Goal: Transaction & Acquisition: Purchase product/service

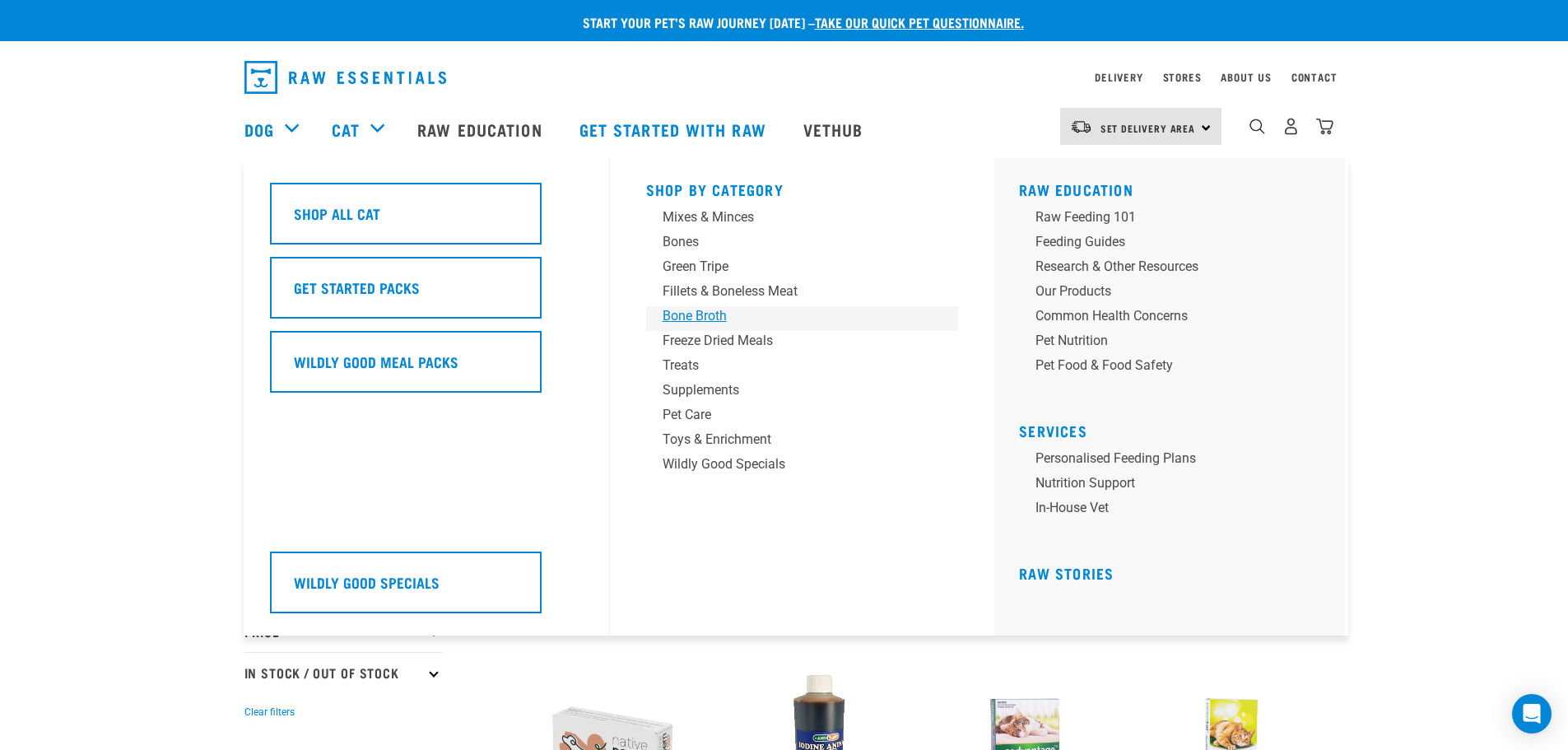
click at [690, 316] on div "Bone Broth" at bounding box center [791, 316] width 257 height 19
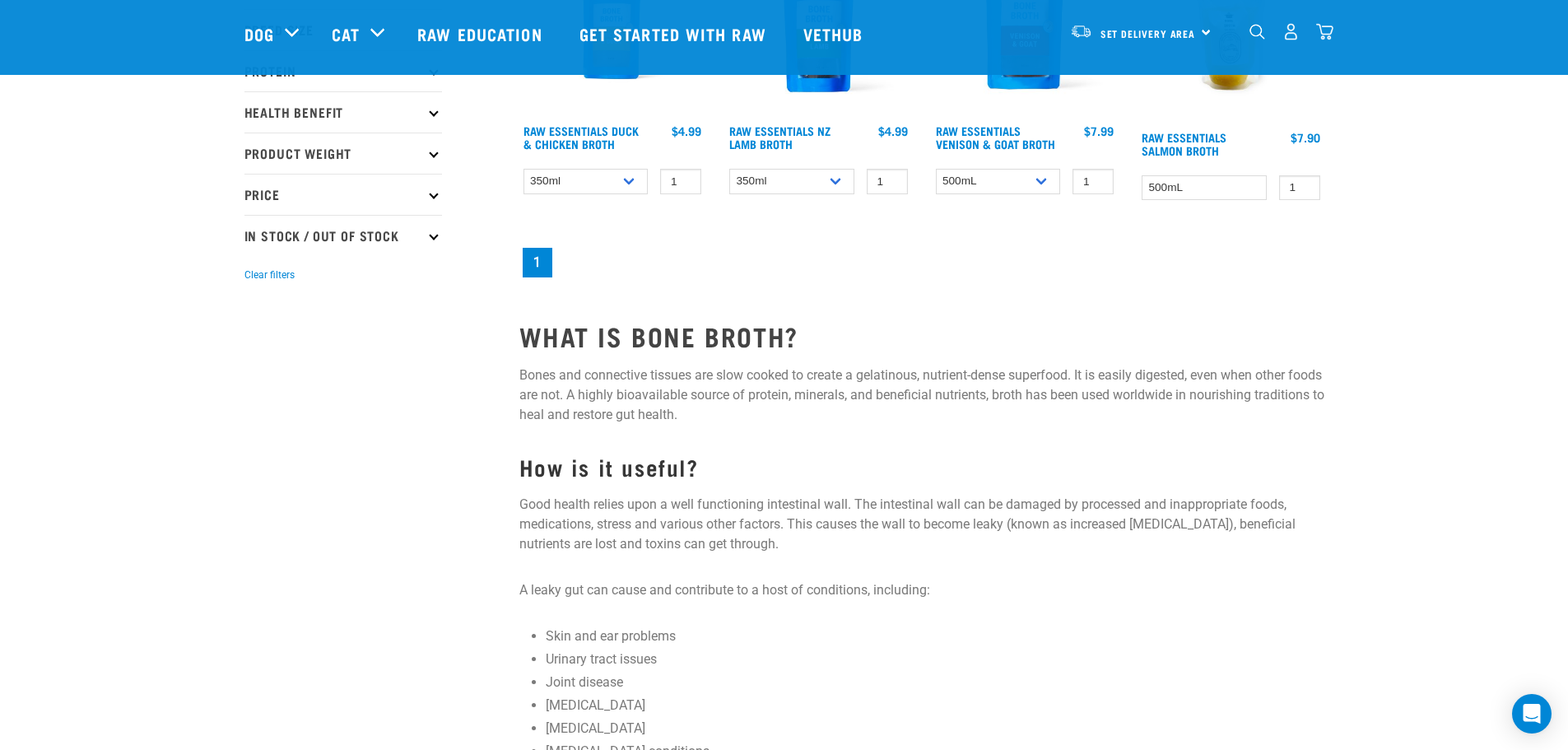
scroll to position [82, 0]
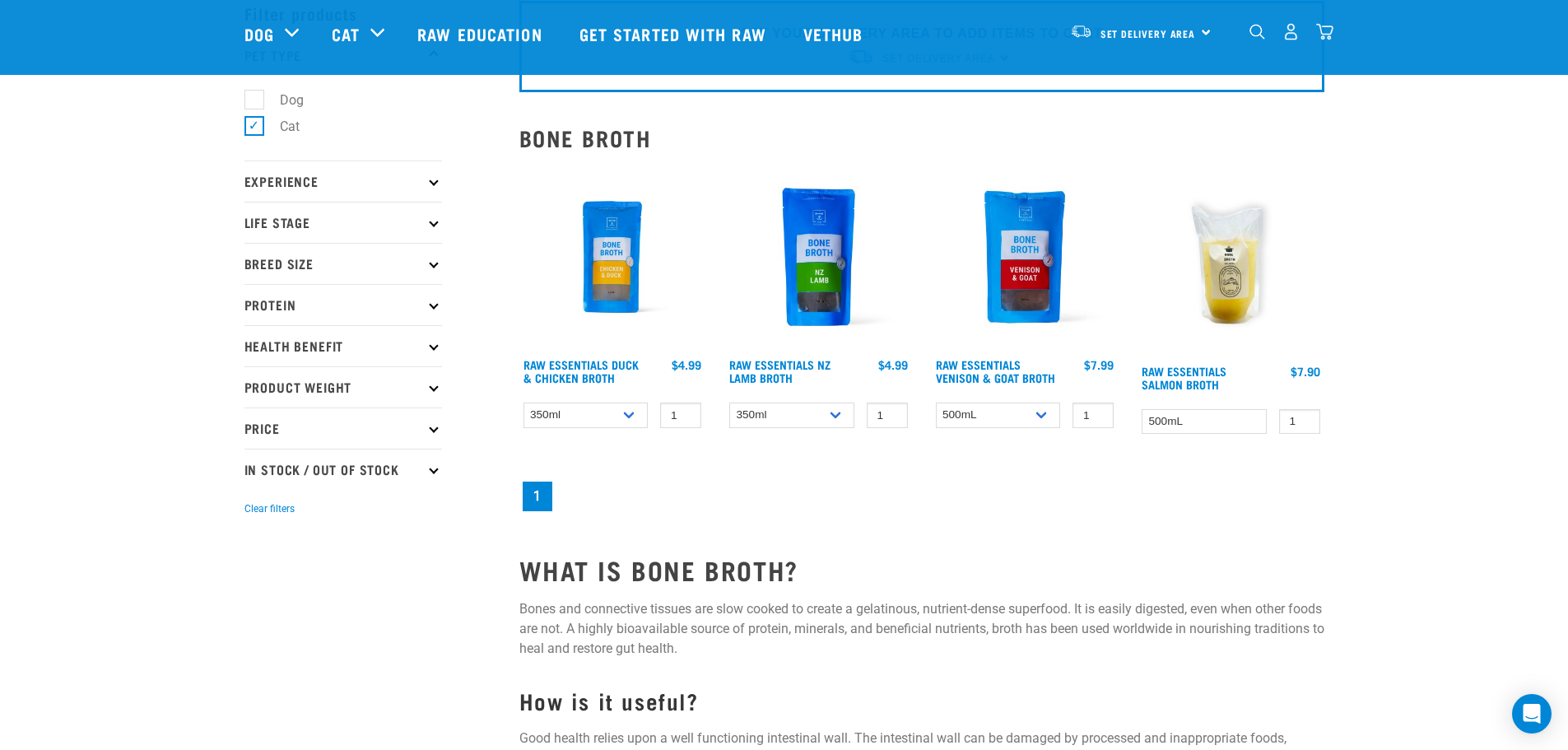
click at [431, 230] on p "Life Stage" at bounding box center [343, 222] width 198 height 41
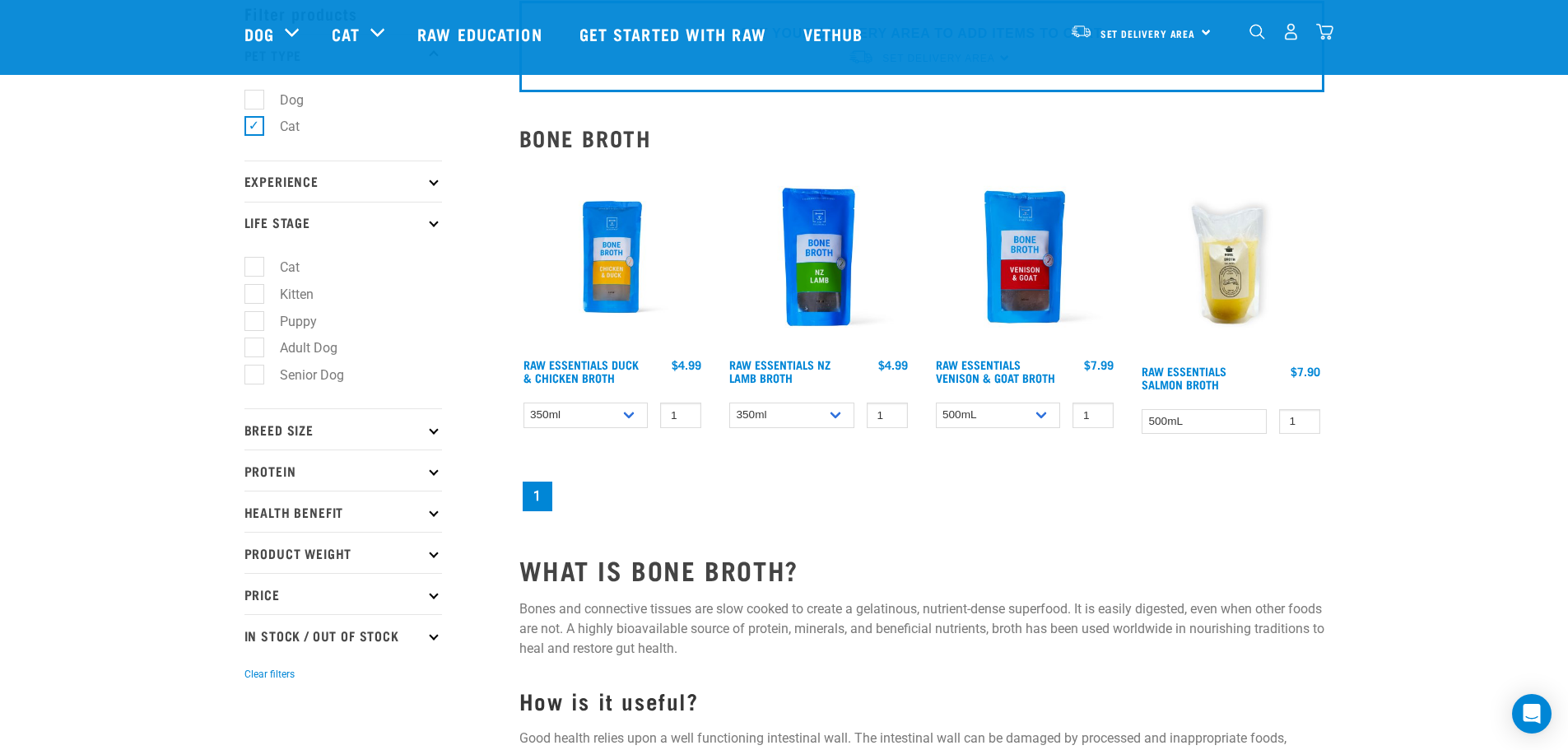
click at [256, 291] on label "Kitten" at bounding box center [287, 294] width 67 height 20
click at [255, 291] on input "Kitten" at bounding box center [250, 291] width 11 height 11
checkbox input "true"
click at [437, 433] on p "Breed Size" at bounding box center [343, 429] width 198 height 41
